Goal: Transaction & Acquisition: Purchase product/service

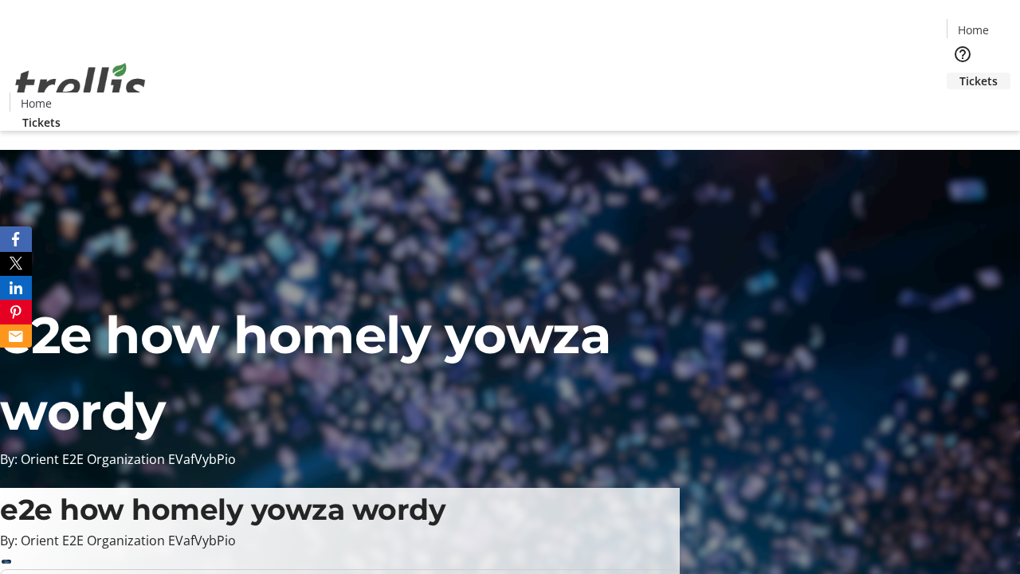
click at [960, 73] on span "Tickets" at bounding box center [979, 81] width 38 height 17
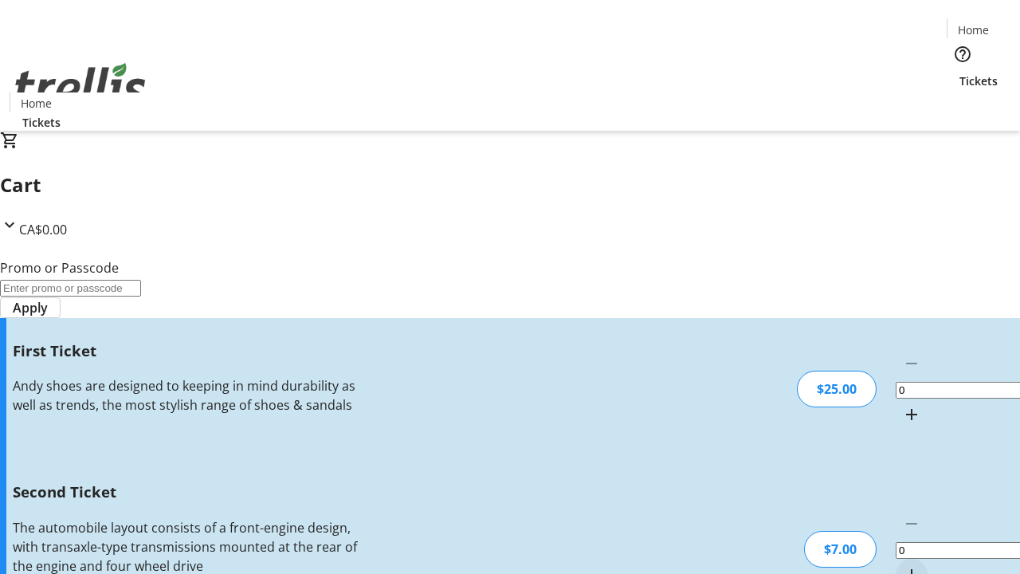
click at [902, 405] on mat-icon "Increment by one" at bounding box center [911, 414] width 19 height 19
type input "1"
click at [902, 565] on mat-icon "Increment by one" at bounding box center [911, 574] width 19 height 19
type input "2"
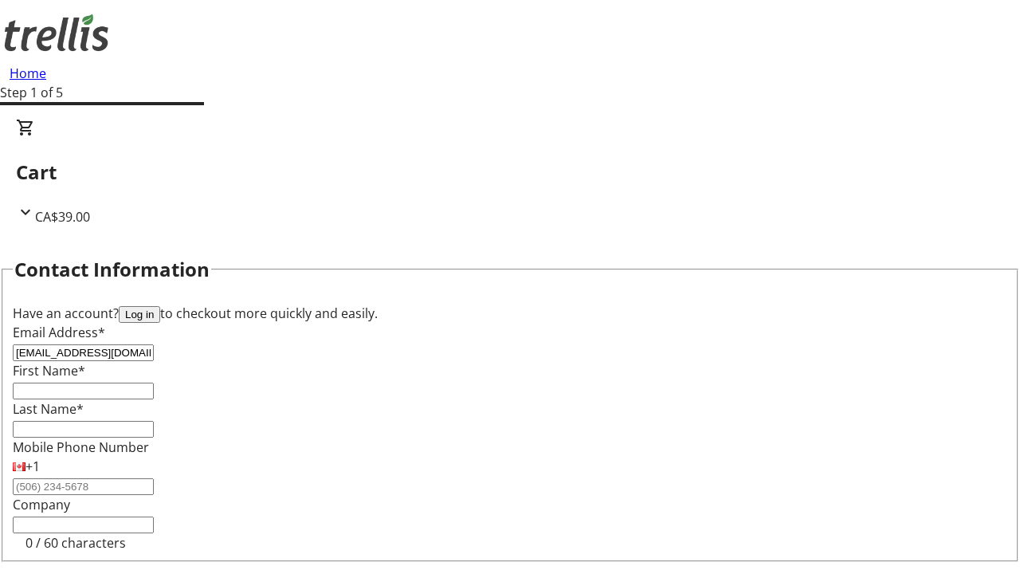
type input "[EMAIL_ADDRESS][DOMAIN_NAME]"
type input "General"
type input "[PERSON_NAME]"
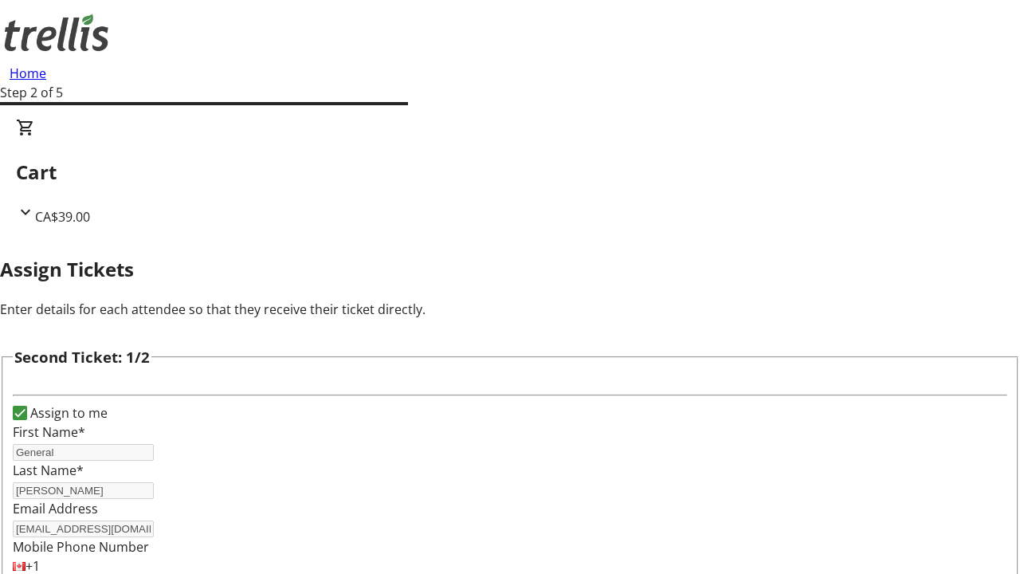
type input "[PERSON_NAME][EMAIL_ADDRESS][DOMAIN_NAME]"
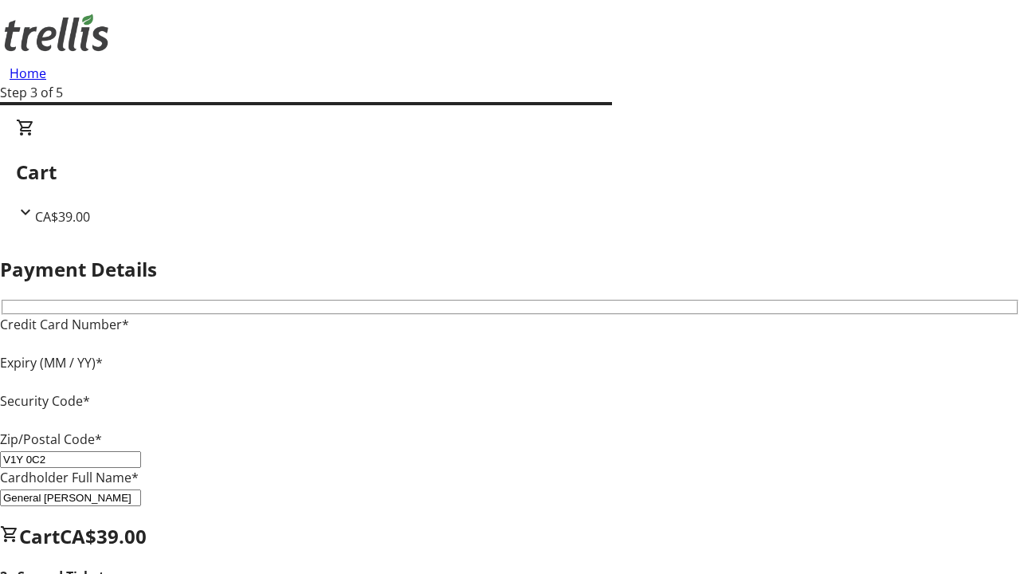
type input "V1Y 0C2"
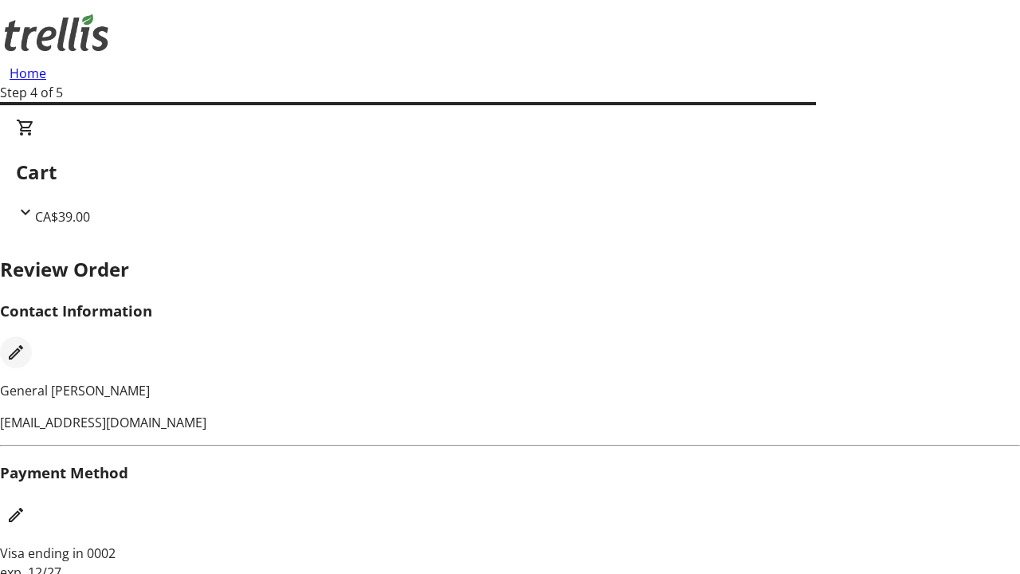
click at [26, 343] on mat-icon "Edit Contact Information" at bounding box center [15, 352] width 19 height 19
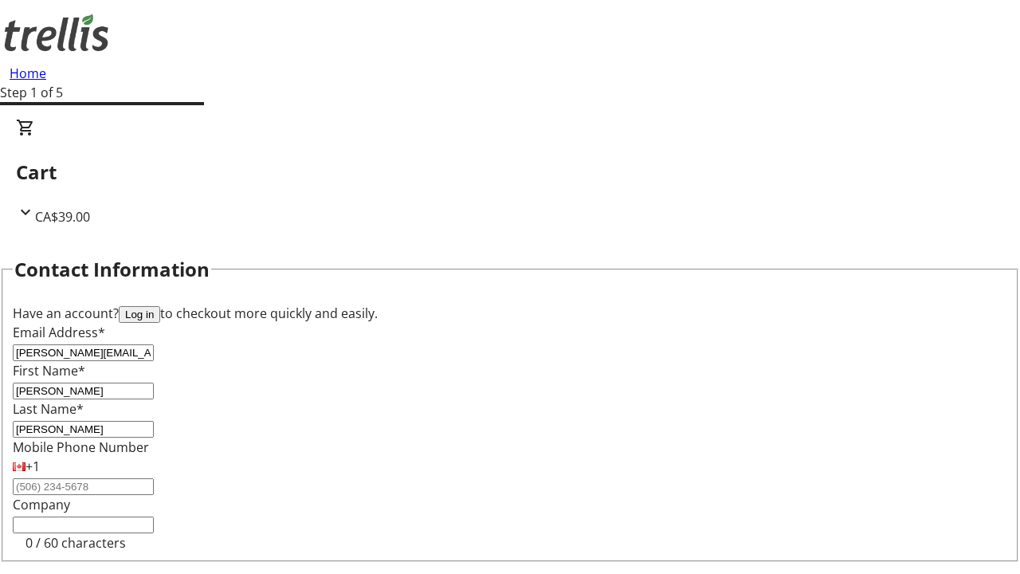
type input "[PERSON_NAME]"
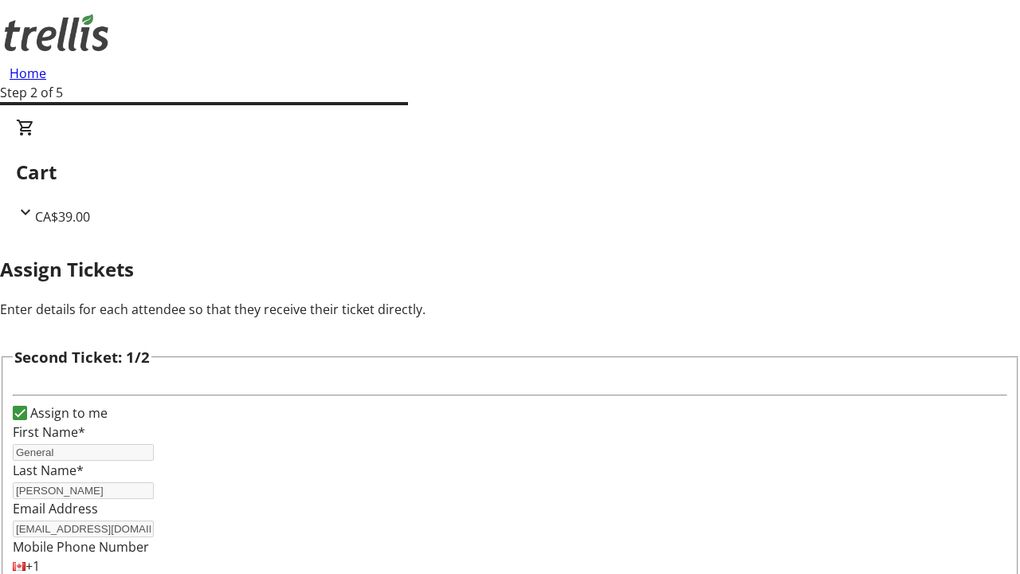
type input "New"
type input "Name"
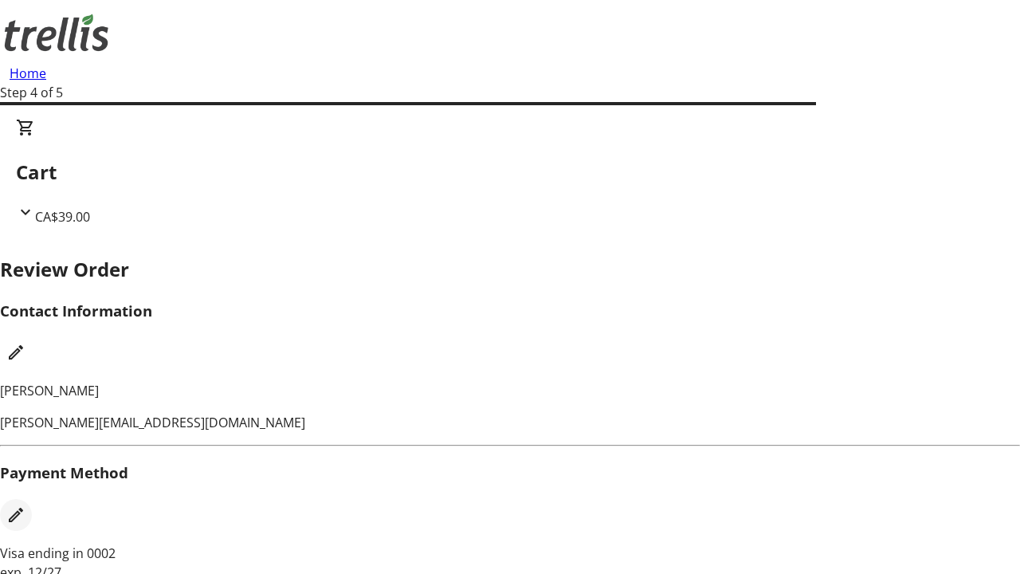
click at [26, 505] on mat-icon "Edit Payment Method" at bounding box center [15, 514] width 19 height 19
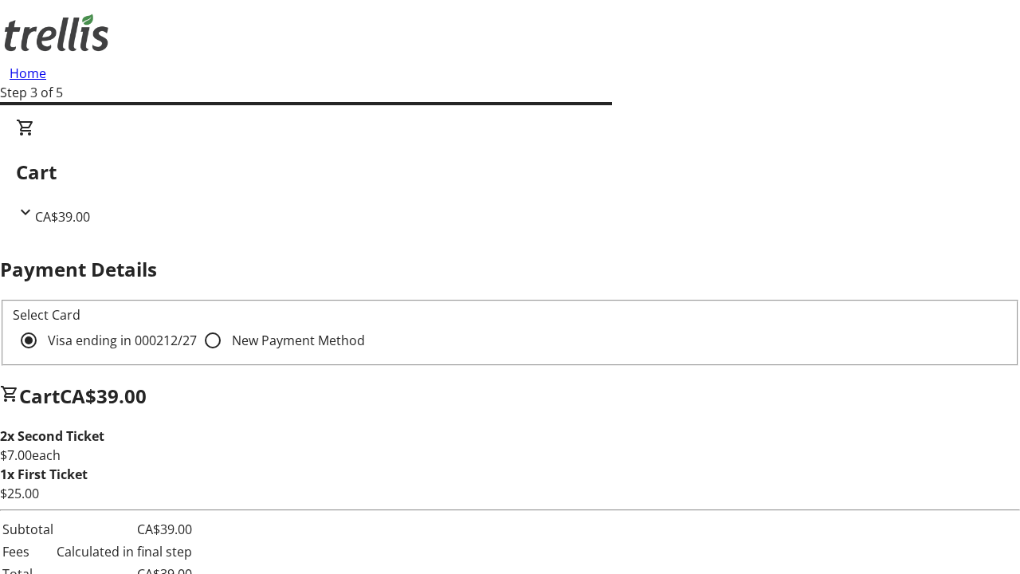
click at [197, 324] on input "New Payment Method" at bounding box center [213, 340] width 32 height 32
radio input "true"
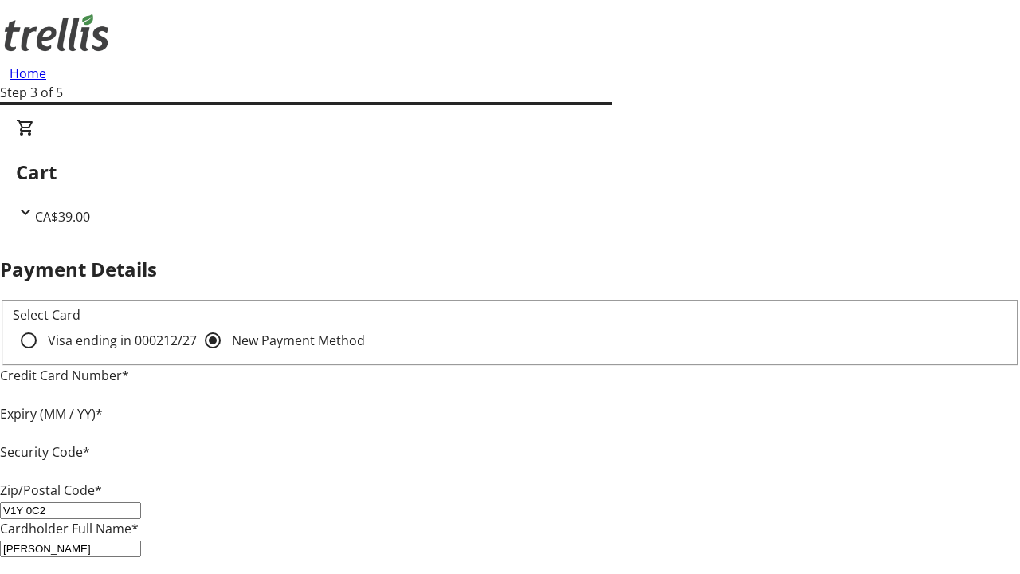
type input "V1Y 0C2"
